Goal: Task Accomplishment & Management: Manage account settings

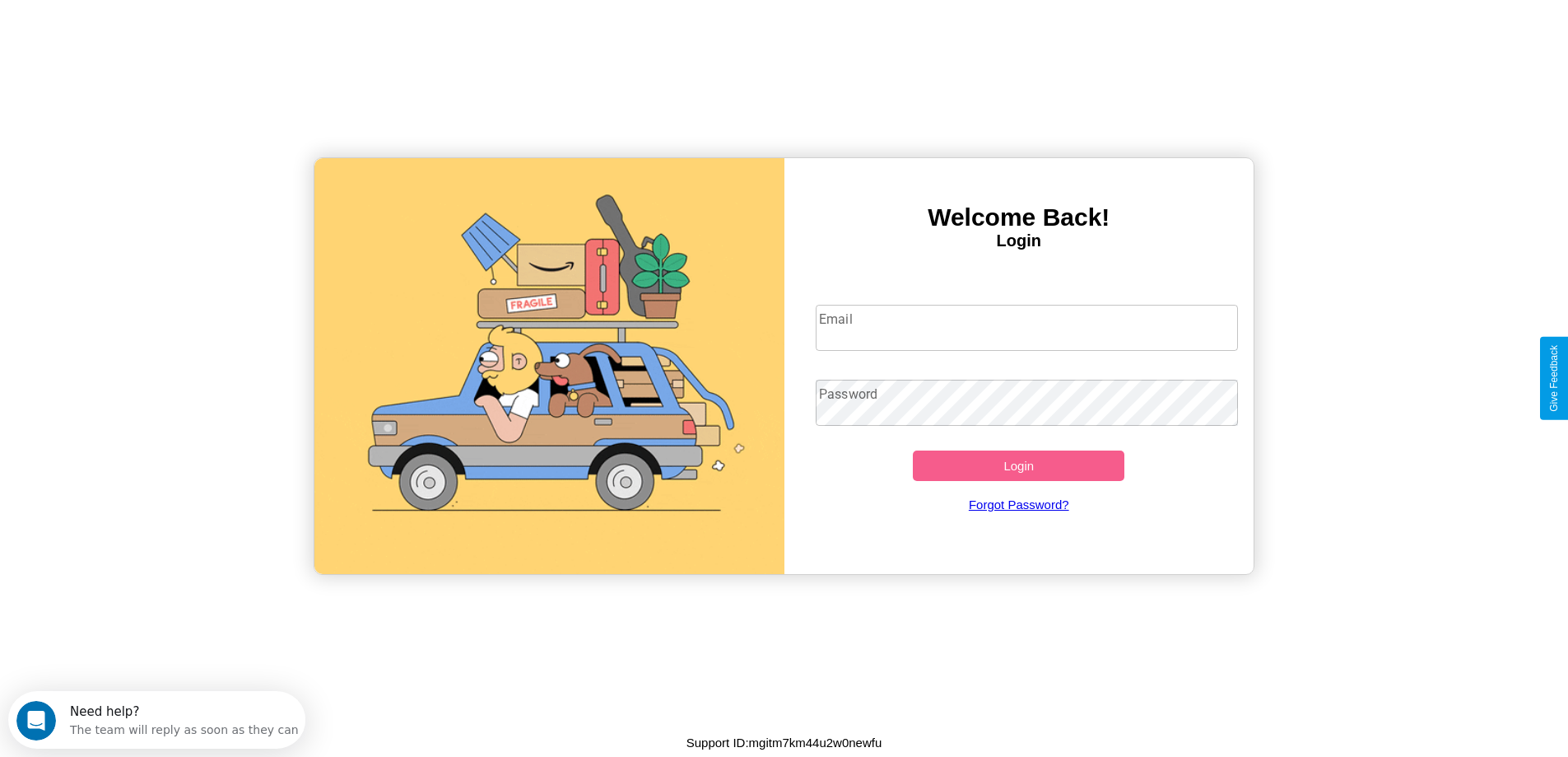
click at [1026, 328] on input "Email" at bounding box center [1026, 327] width 422 height 46
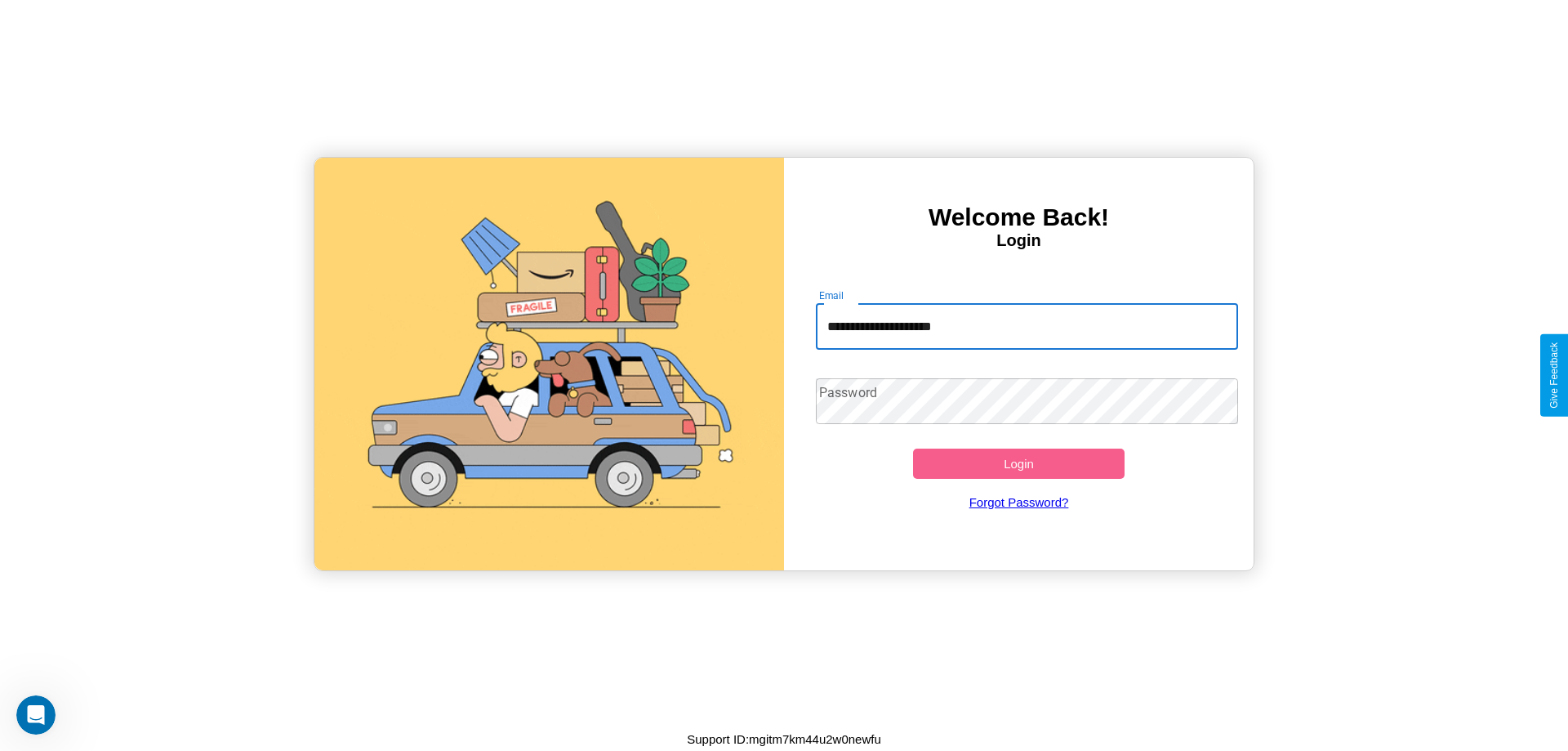
type input "**********"
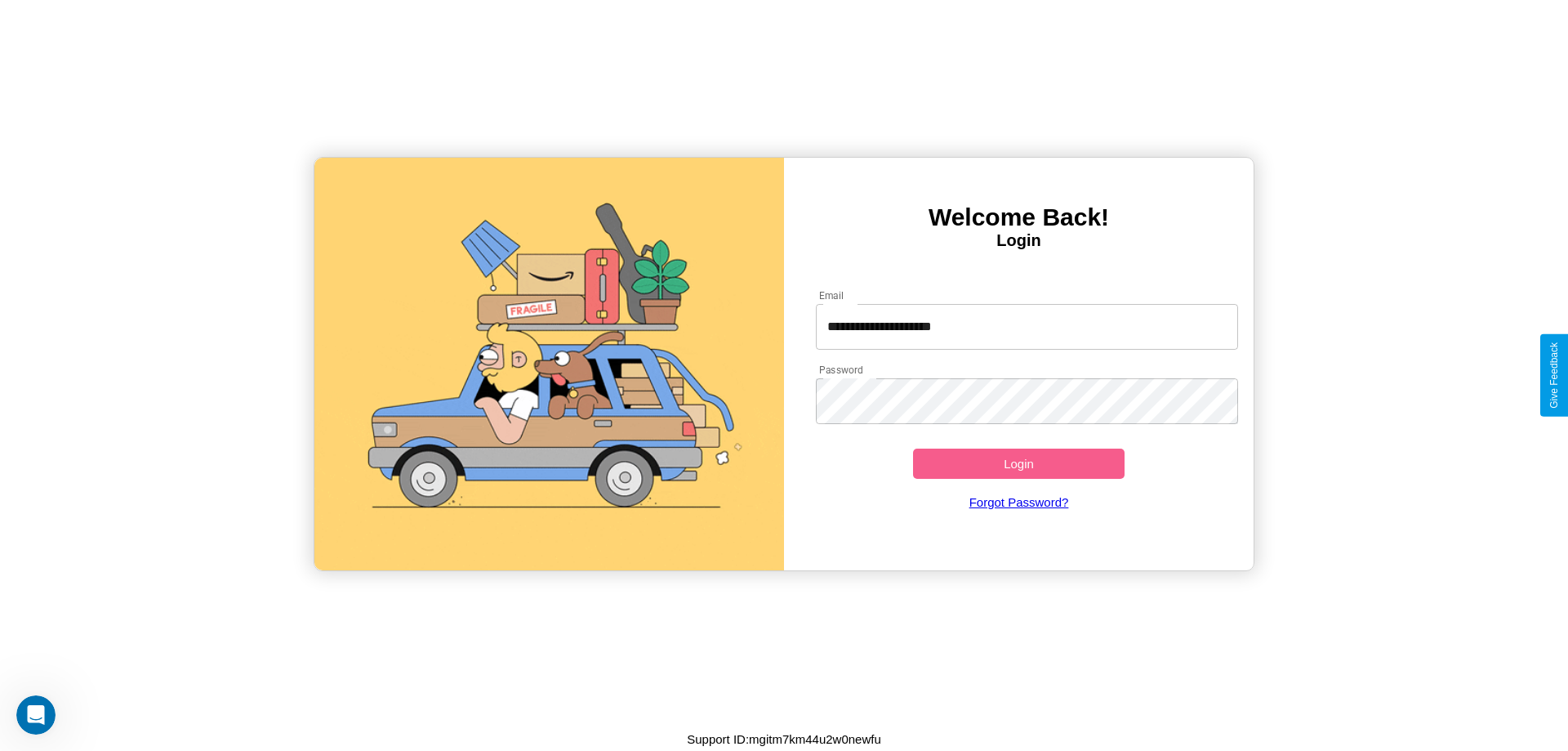
click at [1018, 463] on button "Login" at bounding box center [1018, 463] width 211 height 30
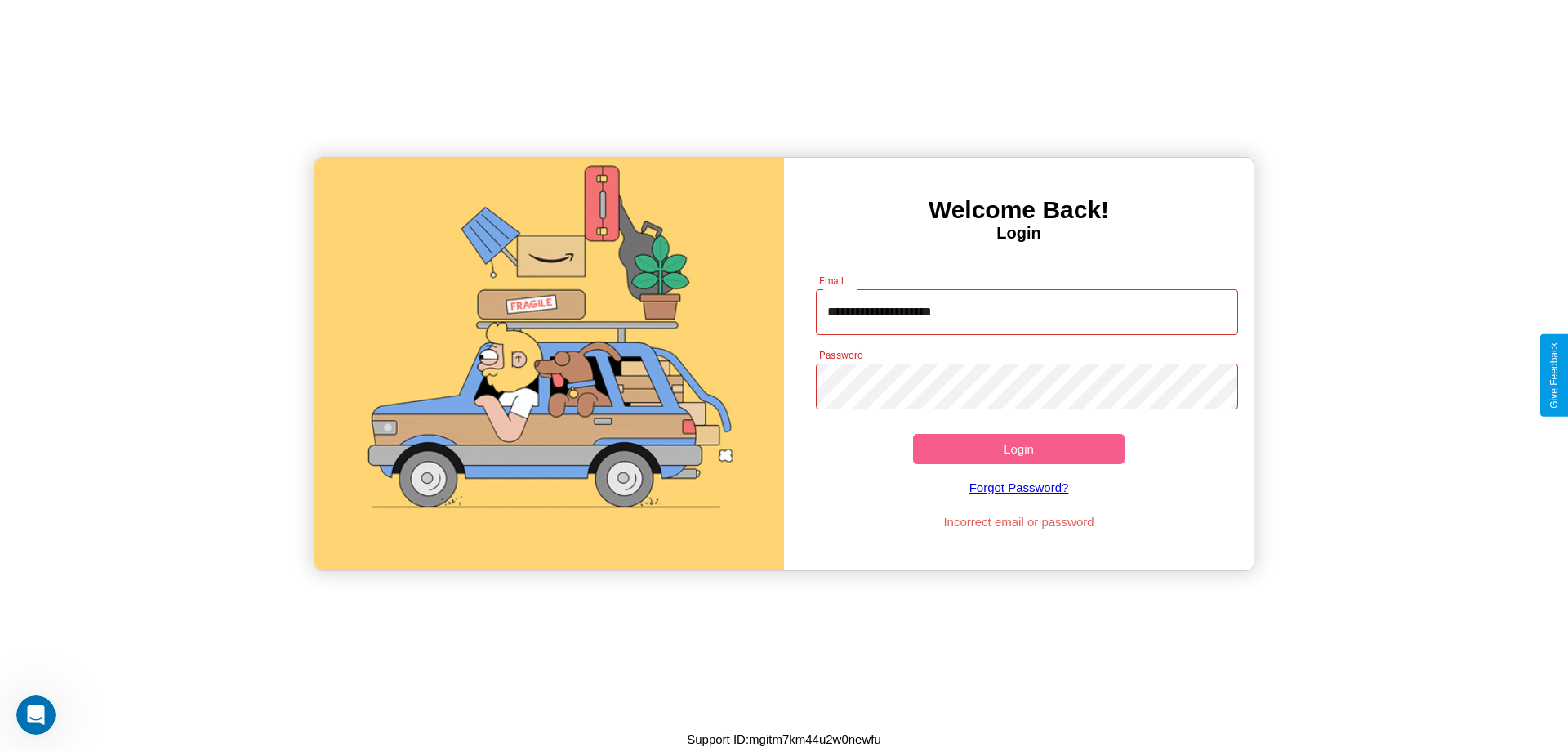
click at [1018, 448] on button "Login" at bounding box center [1018, 449] width 211 height 30
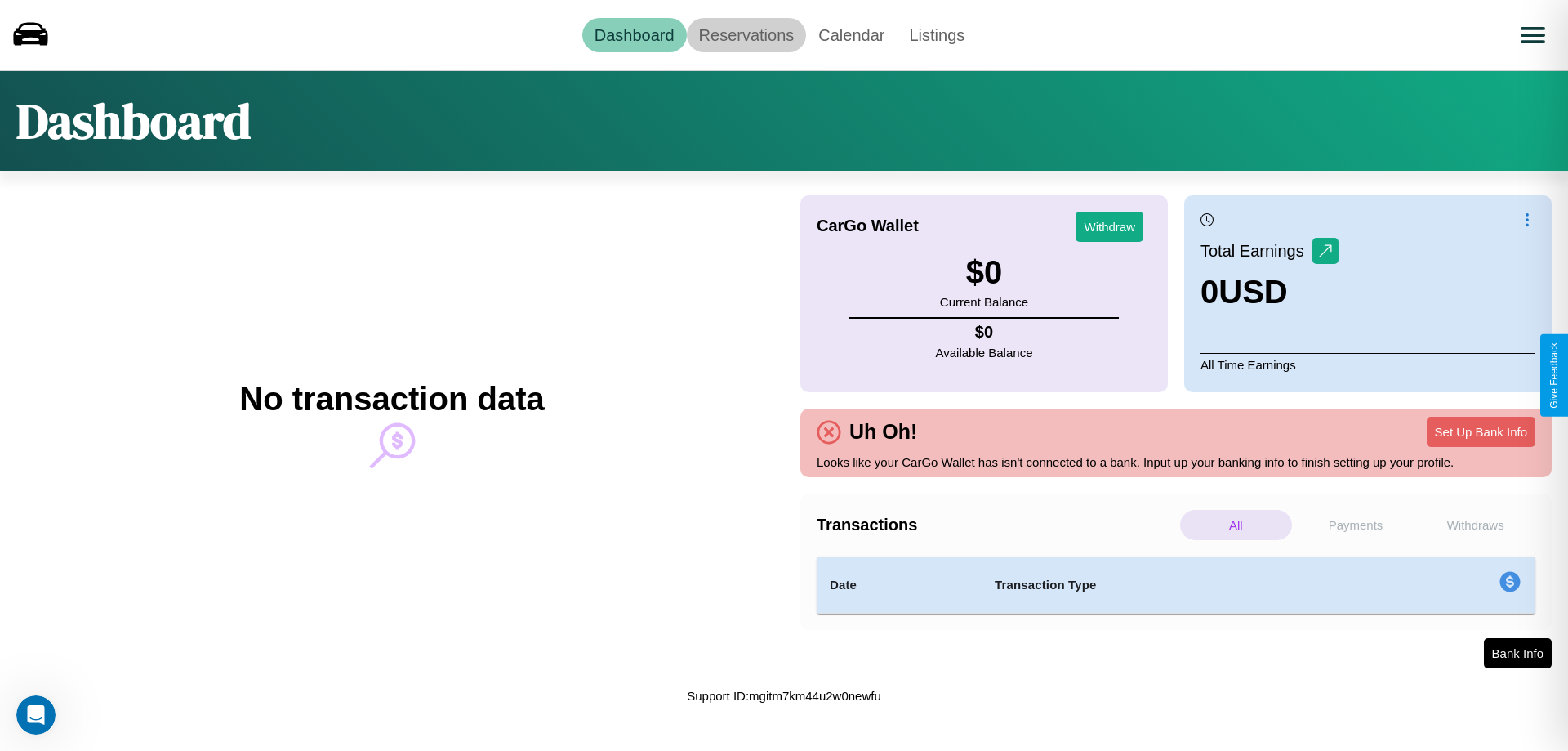
click at [746, 34] on link "Reservations" at bounding box center [747, 34] width 120 height 34
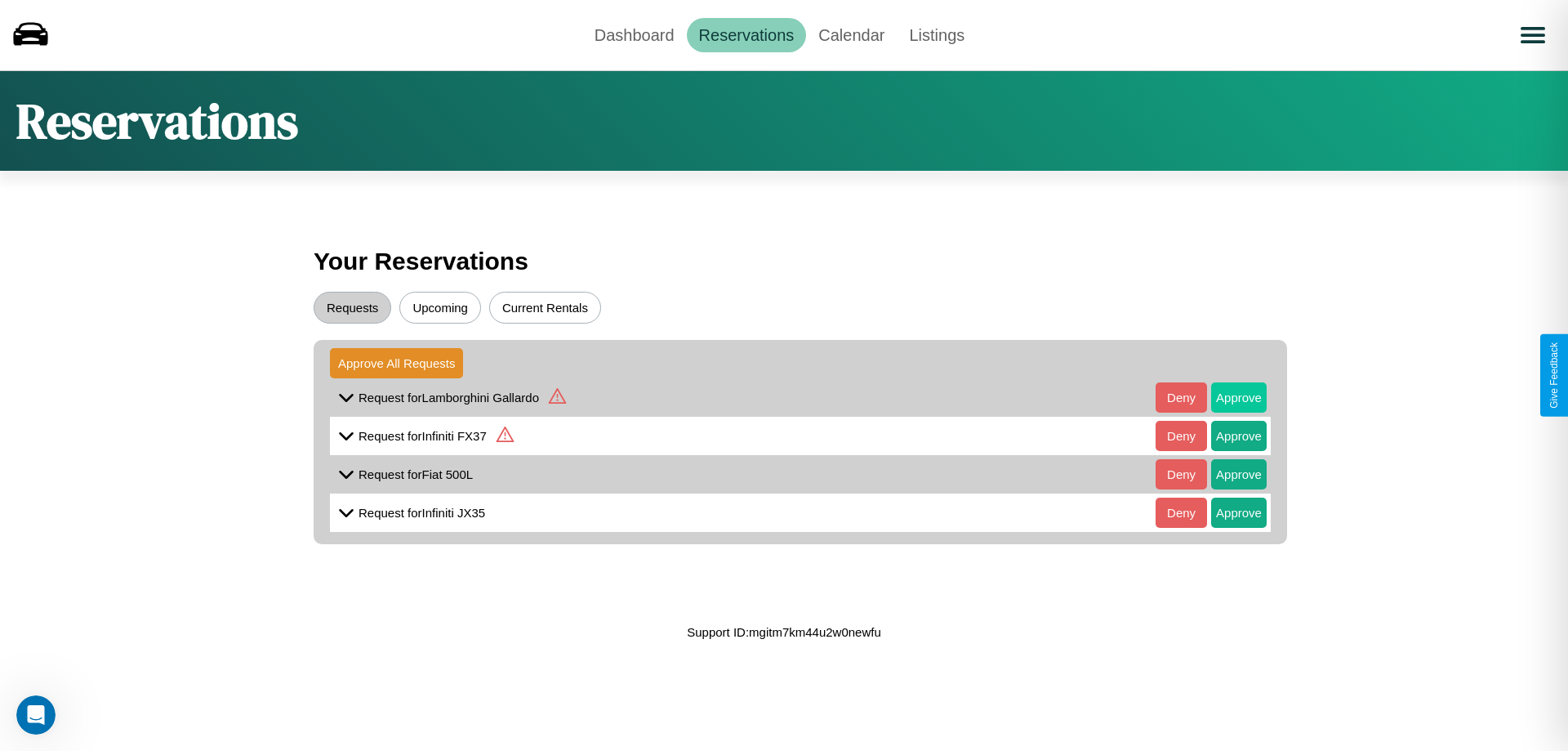
click at [1226, 397] on button "Approve" at bounding box center [1239, 397] width 55 height 30
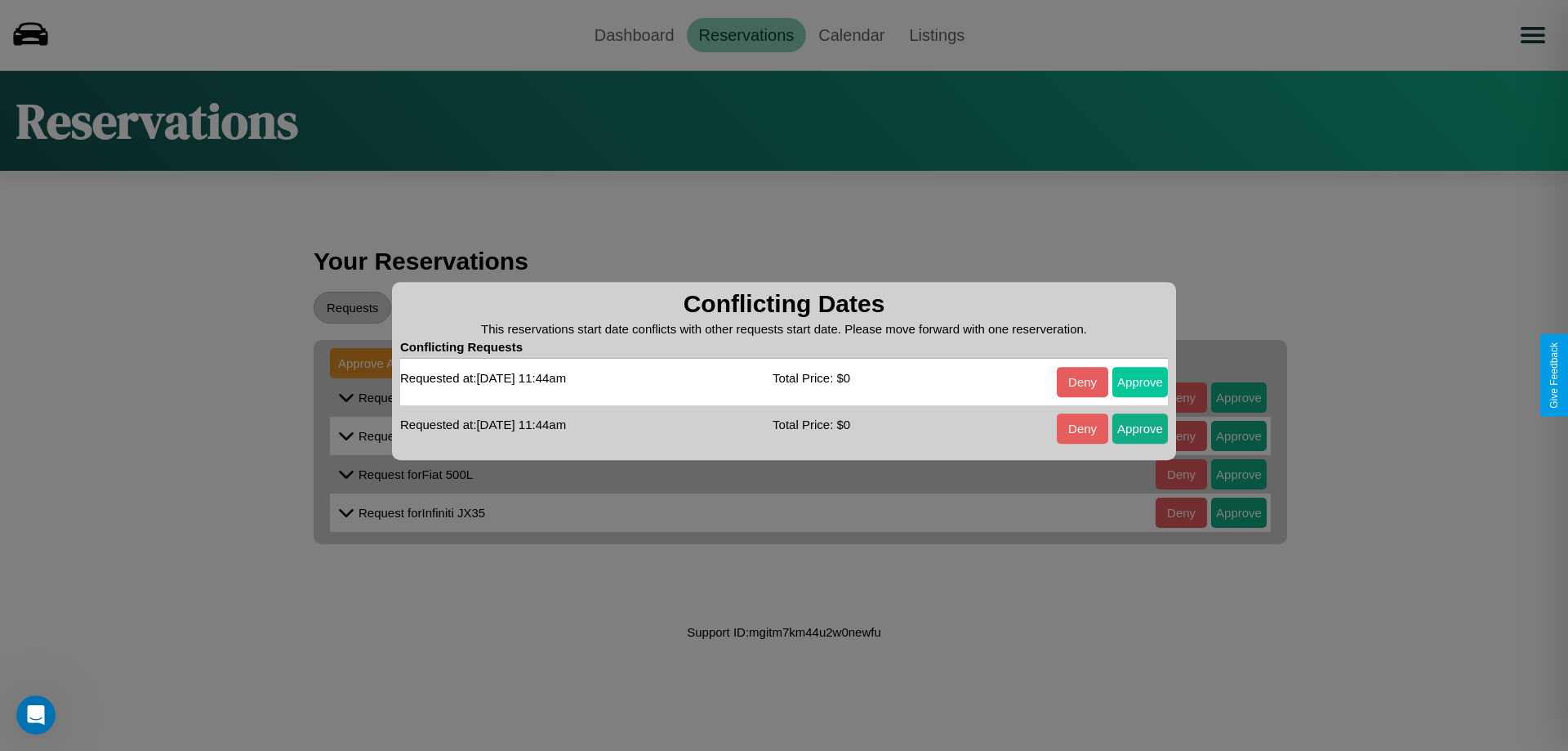
click at [1140, 381] on button "Approve" at bounding box center [1139, 382] width 55 height 30
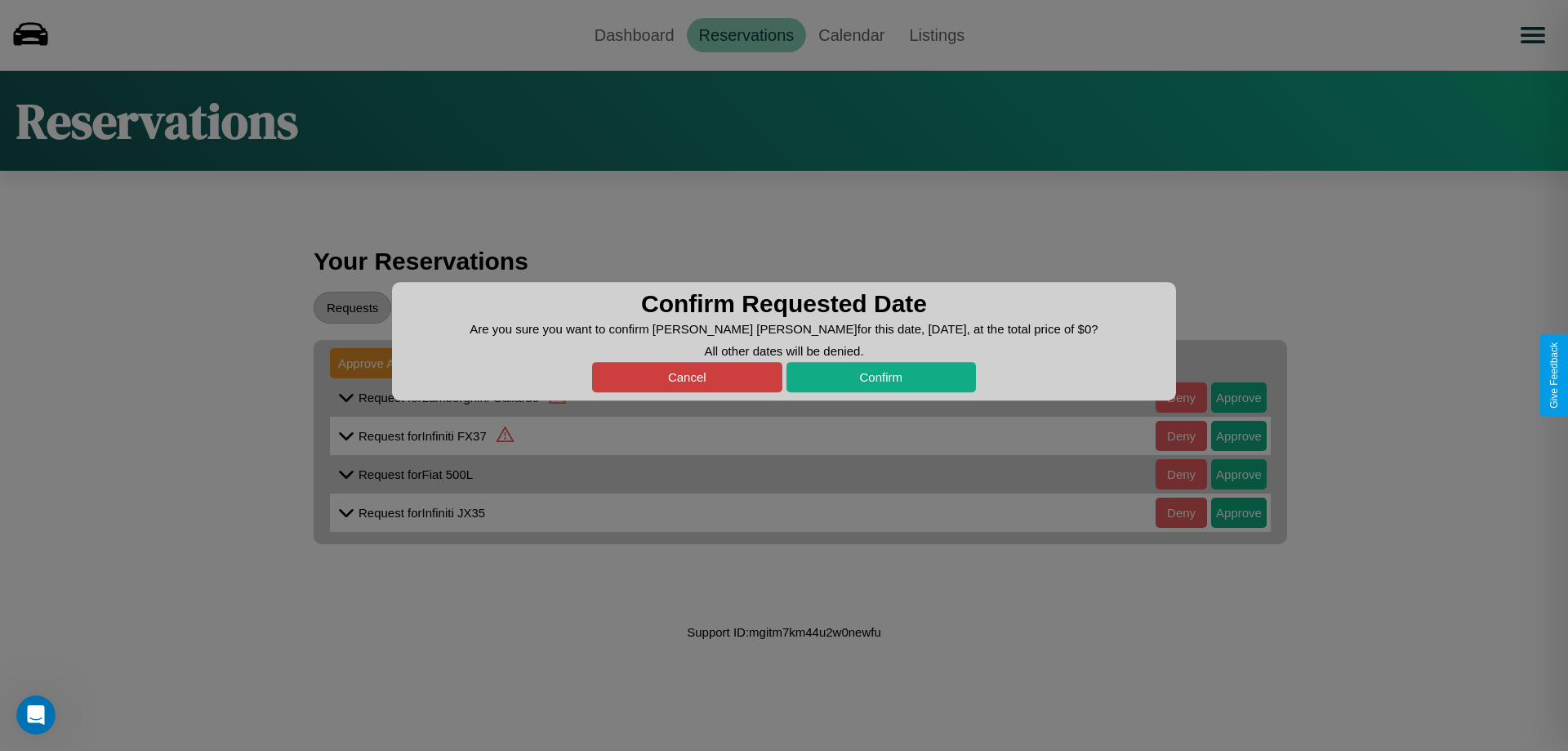
click at [687, 376] on button "Cancel" at bounding box center [687, 377] width 191 height 30
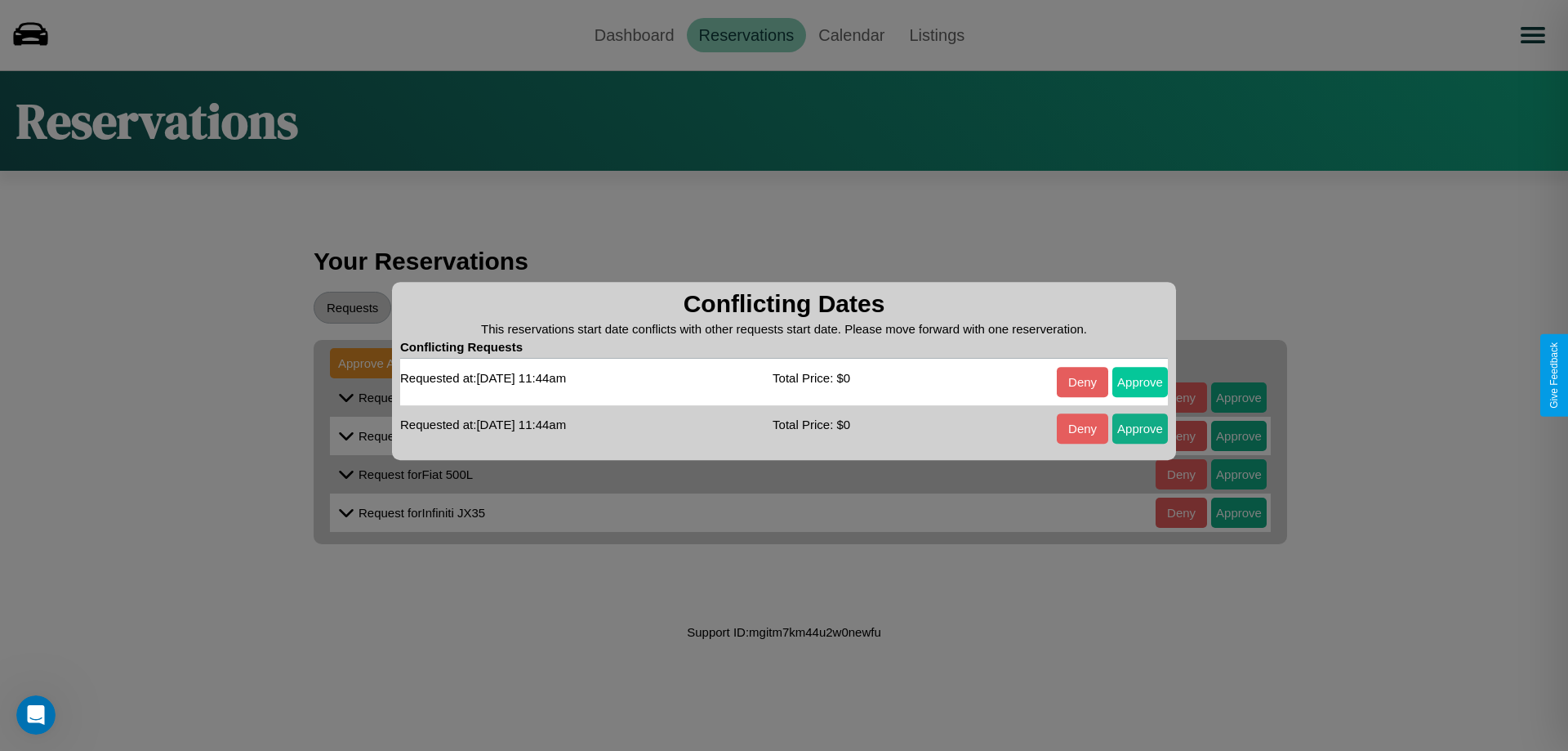
click at [1140, 381] on button "Approve" at bounding box center [1139, 382] width 55 height 30
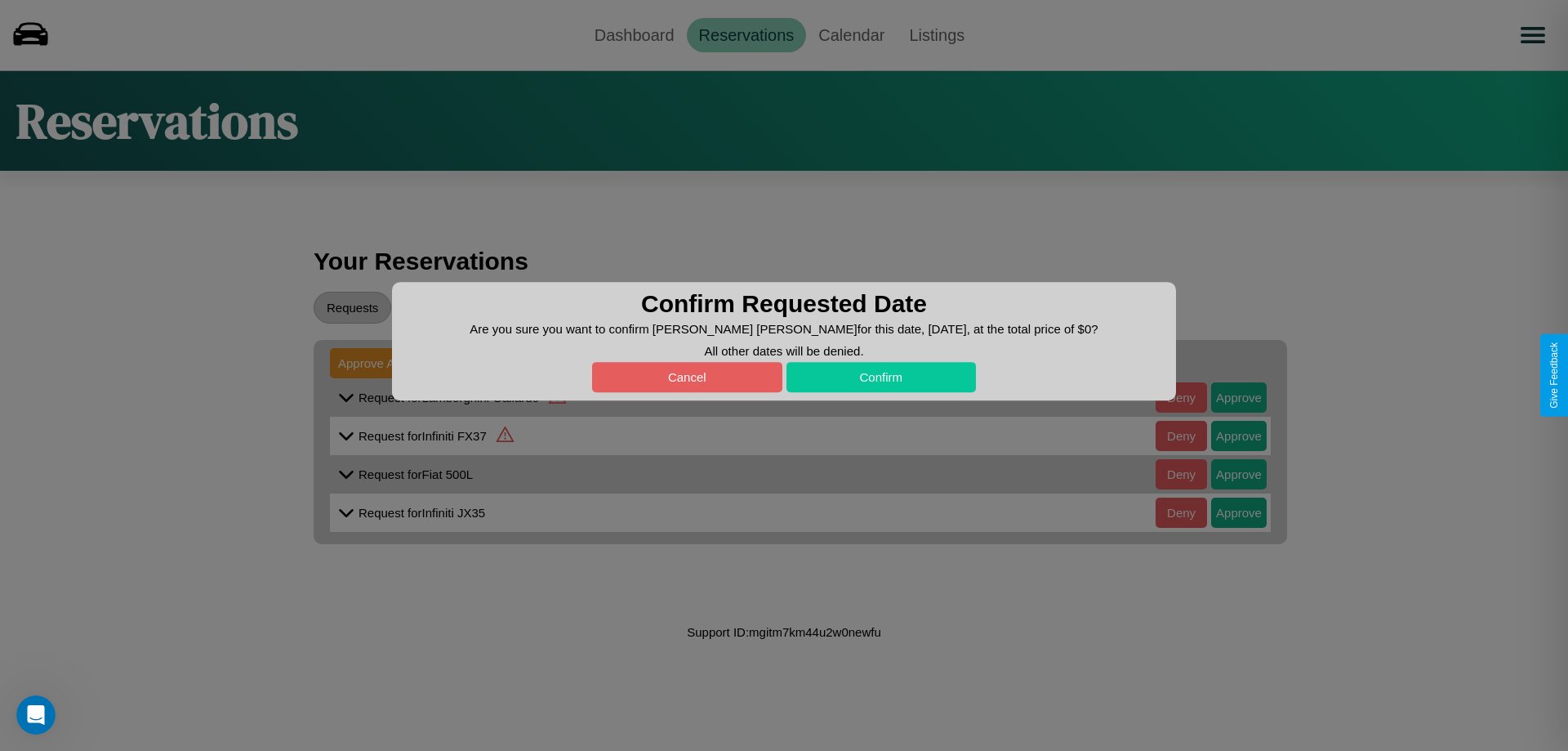
click at [880, 376] on button "Confirm" at bounding box center [882, 377] width 191 height 30
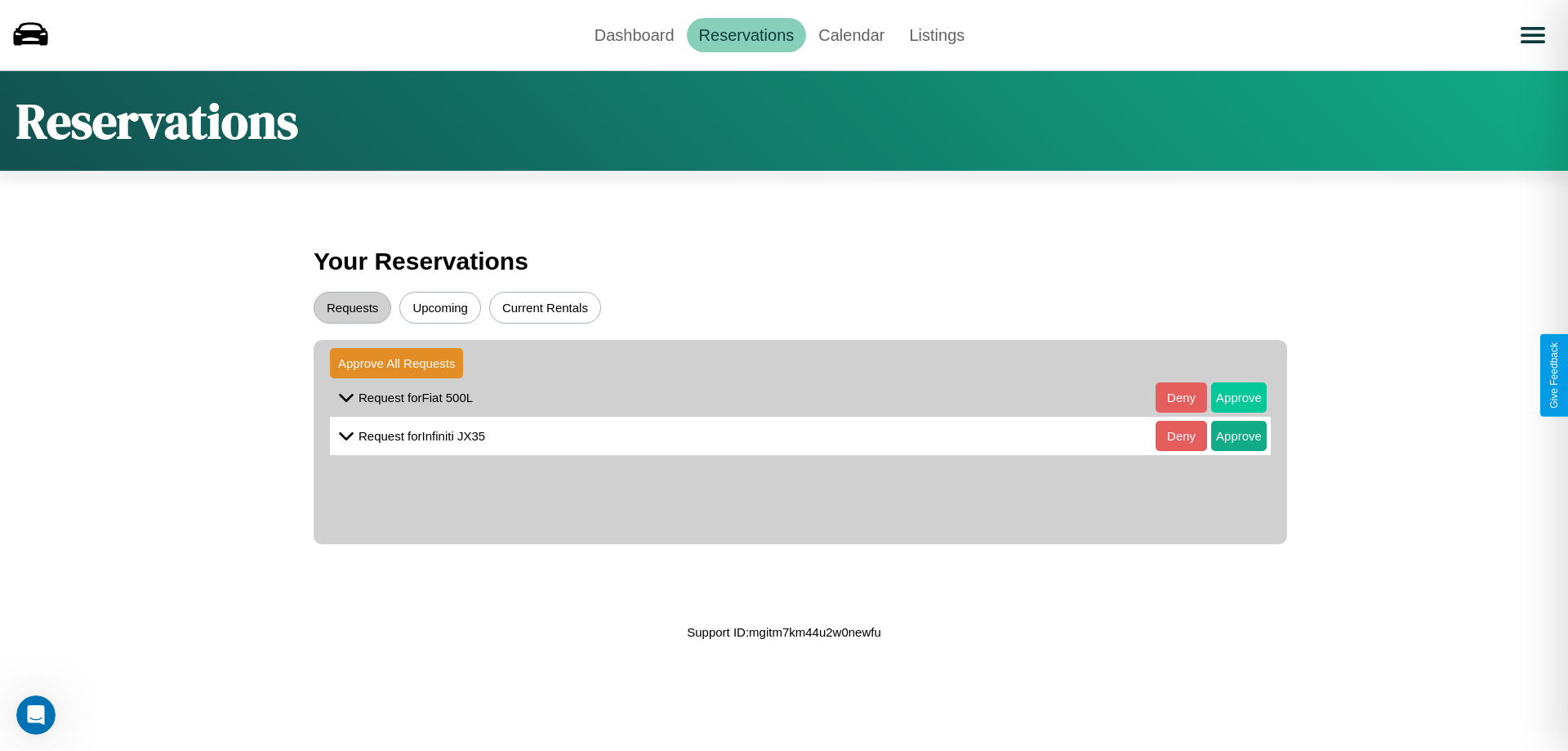
click at [1226, 397] on button "Approve" at bounding box center [1239, 397] width 55 height 30
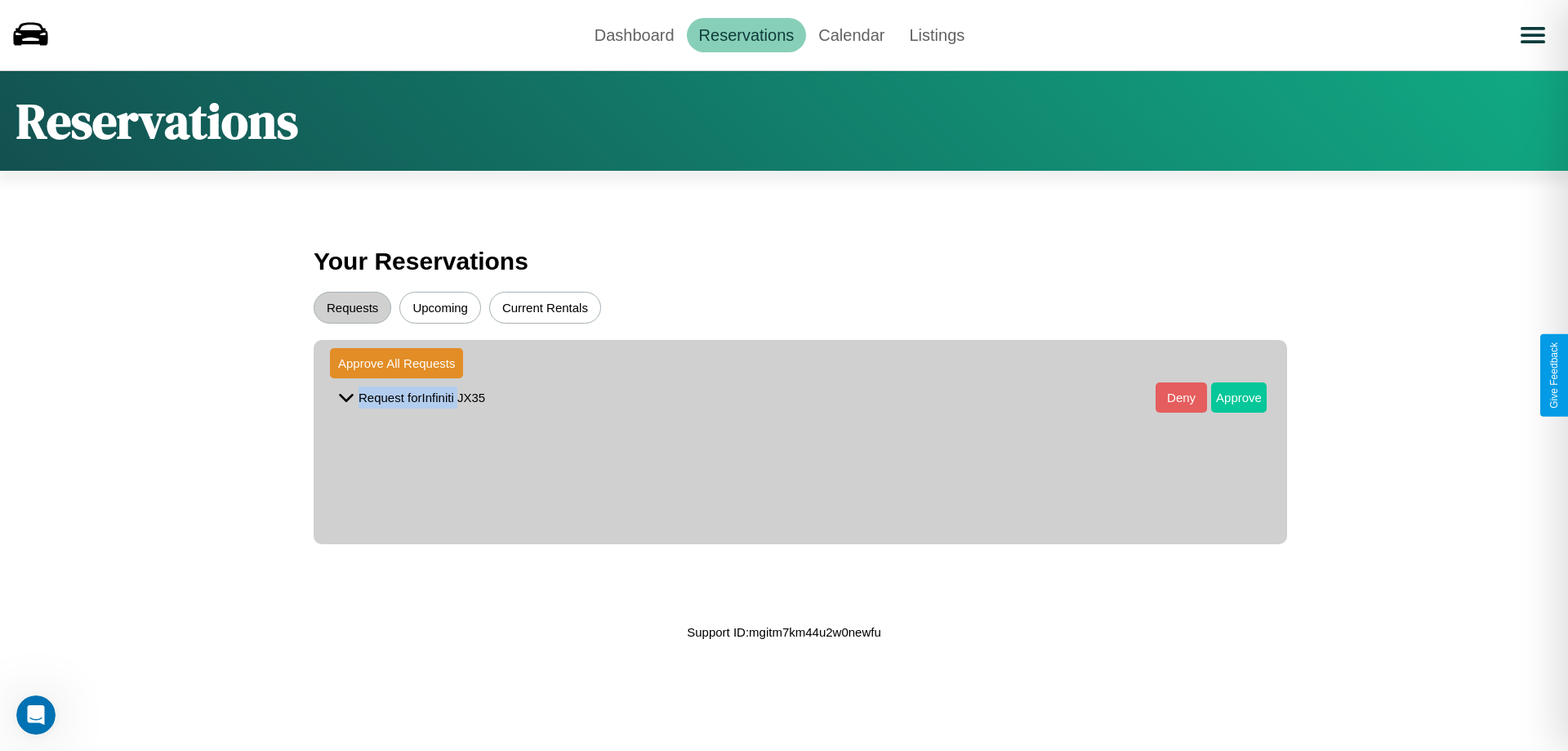
click at [1226, 397] on button "Approve" at bounding box center [1239, 397] width 55 height 30
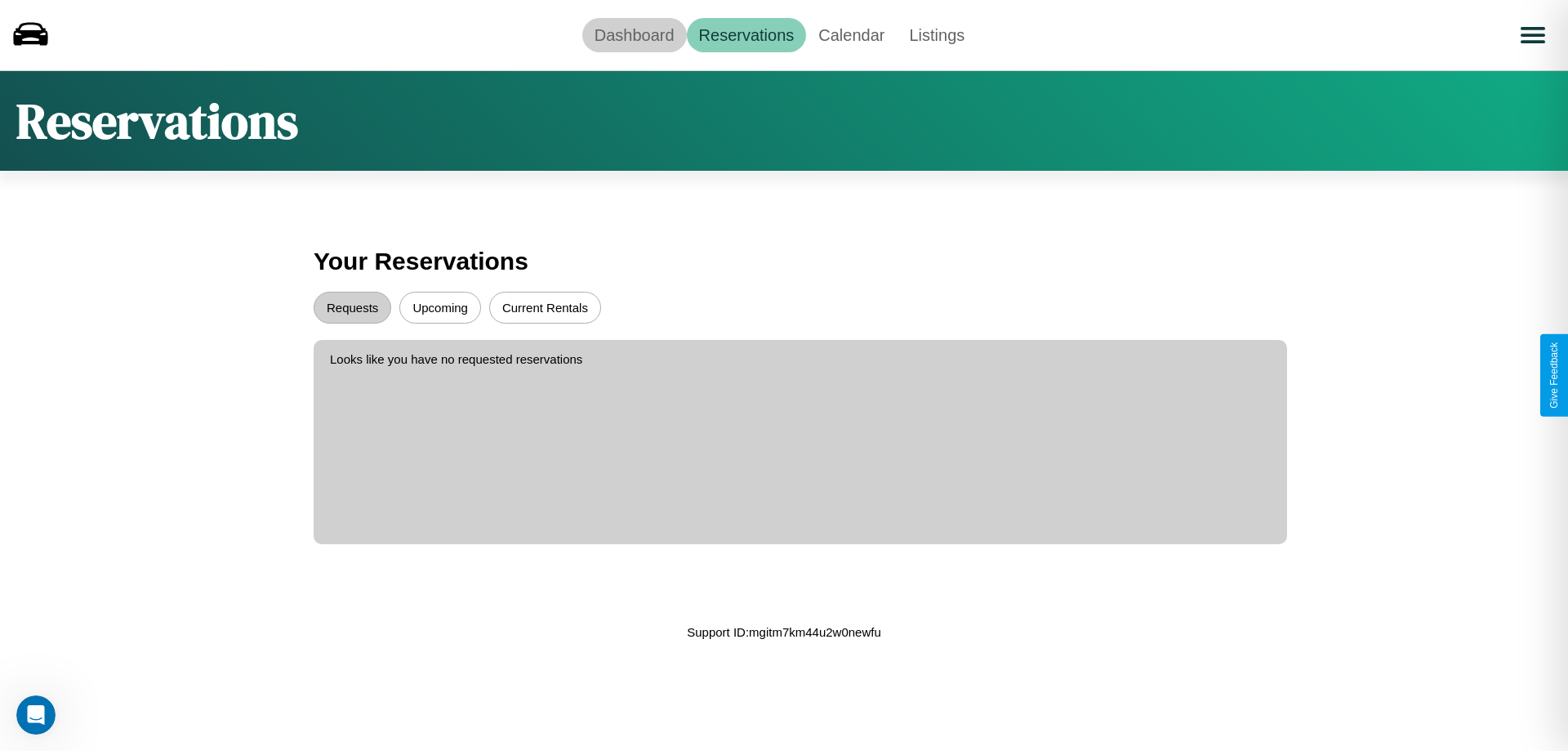
click at [634, 34] on link "Dashboard" at bounding box center [634, 34] width 104 height 34
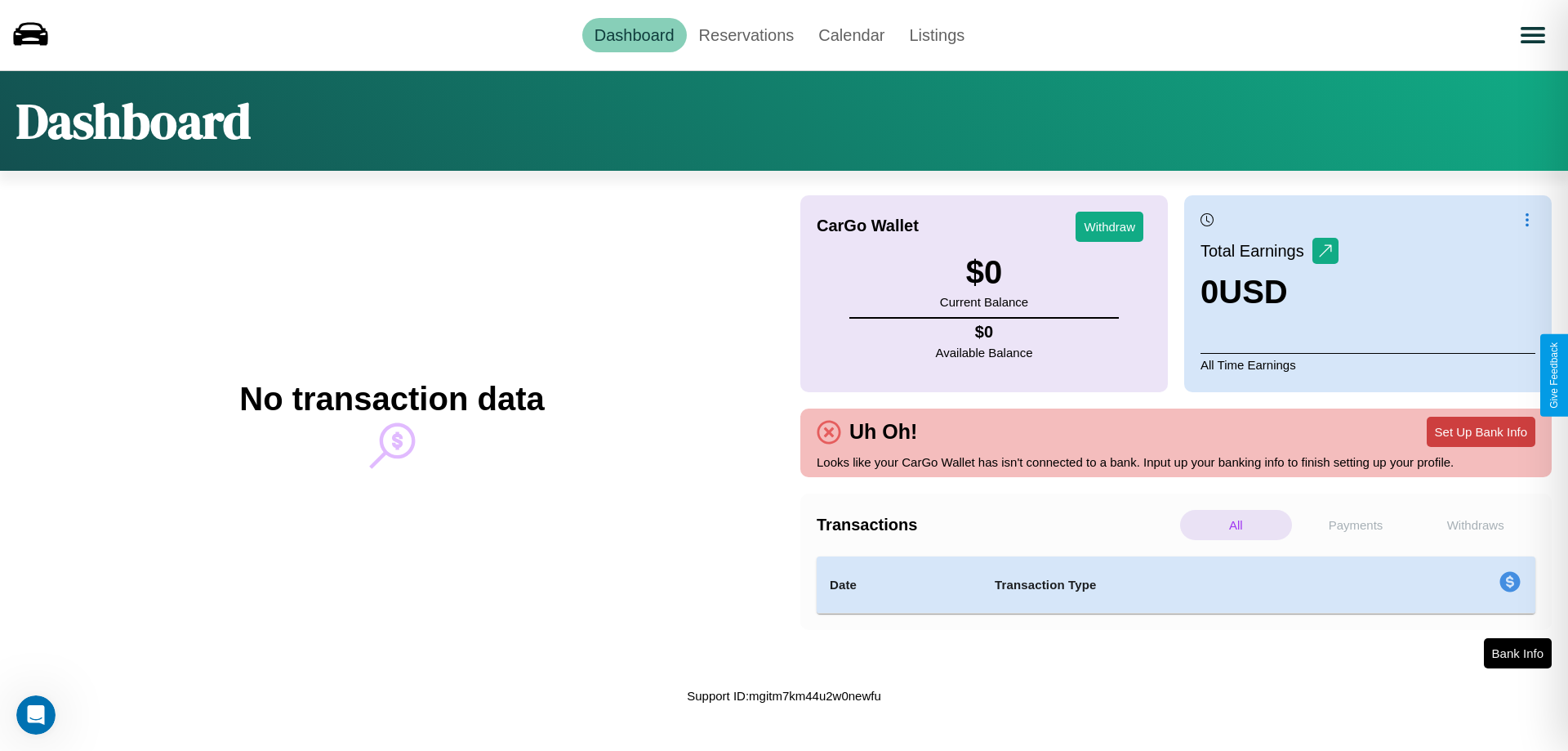
click at [1480, 432] on button "Set Up Bank Info" at bounding box center [1481, 432] width 109 height 30
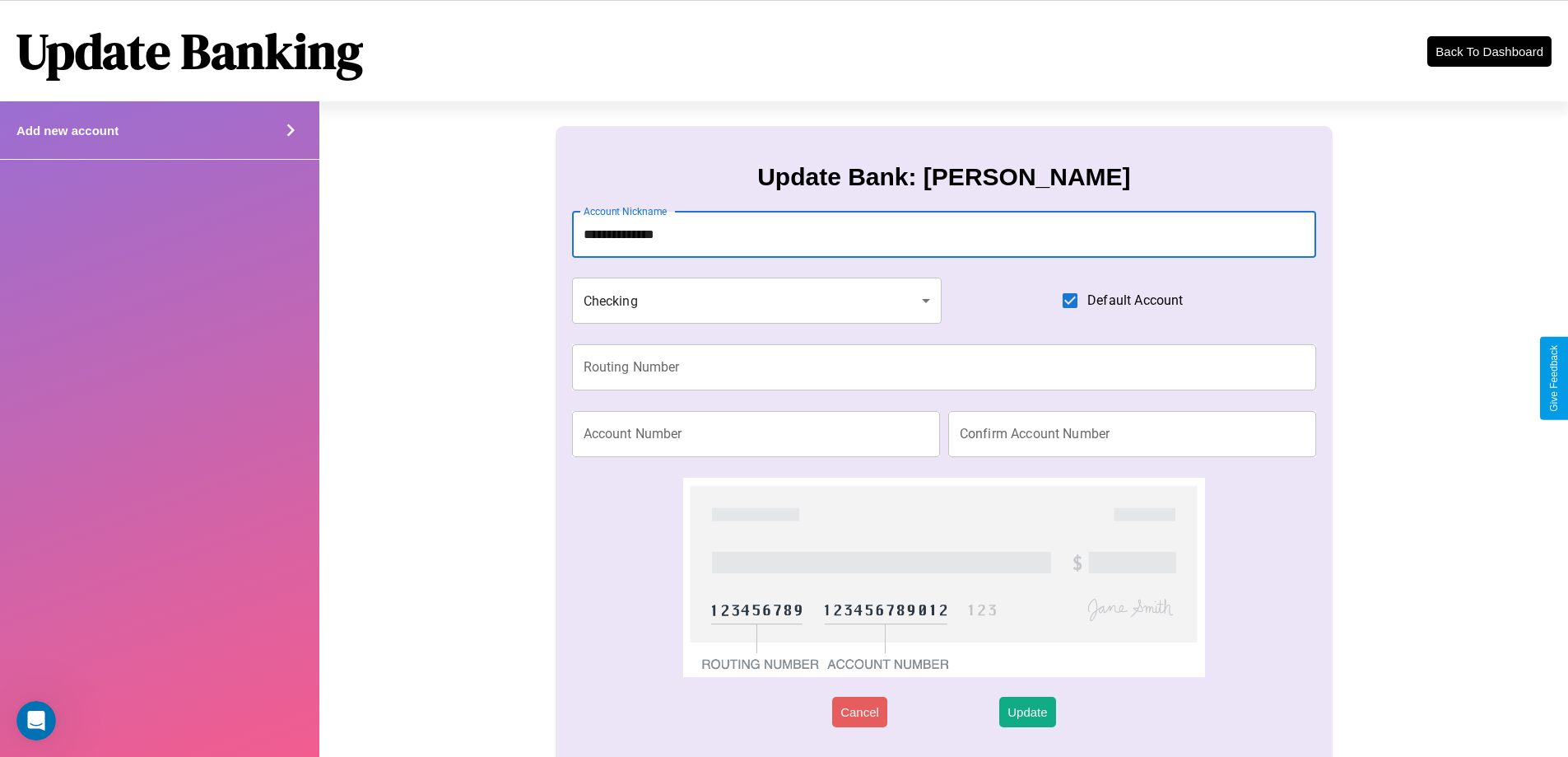
type input "**********"
